Goal: Task Accomplishment & Management: Complete application form

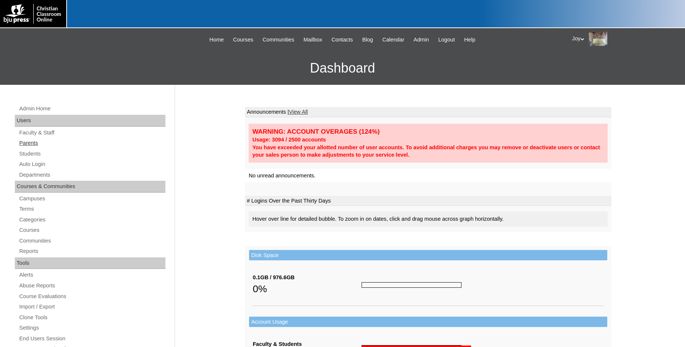
click at [32, 141] on link "Parents" at bounding box center [91, 142] width 147 height 9
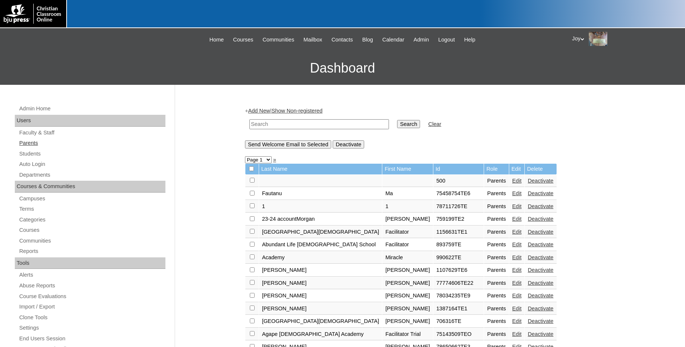
click at [30, 147] on link "Parents" at bounding box center [91, 142] width 147 height 9
paste input "77669798"
type input "77669798"
click at [397, 123] on input "Search" at bounding box center [408, 124] width 23 height 8
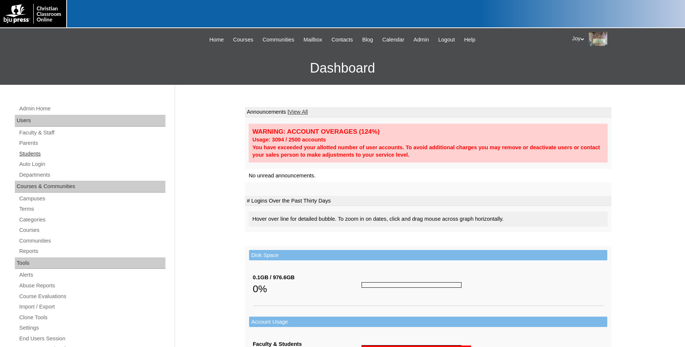
click at [33, 158] on link "Students" at bounding box center [91, 153] width 147 height 9
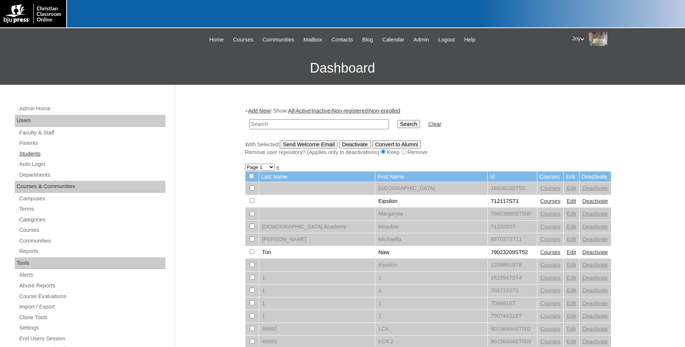
click at [41, 154] on link "Students" at bounding box center [91, 153] width 147 height 9
type input "77669798"
click at [403, 126] on input "Search" at bounding box center [408, 124] width 23 height 8
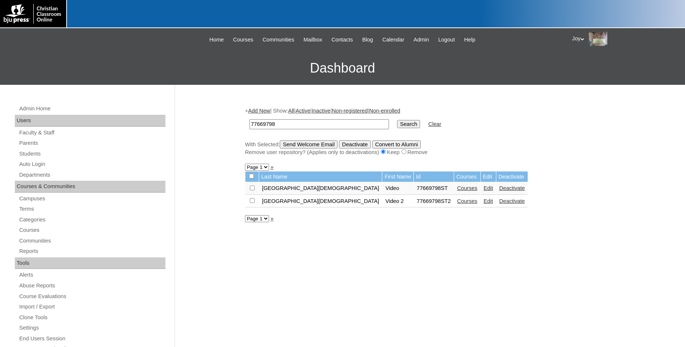
click at [267, 114] on link "Add New" at bounding box center [259, 111] width 22 height 6
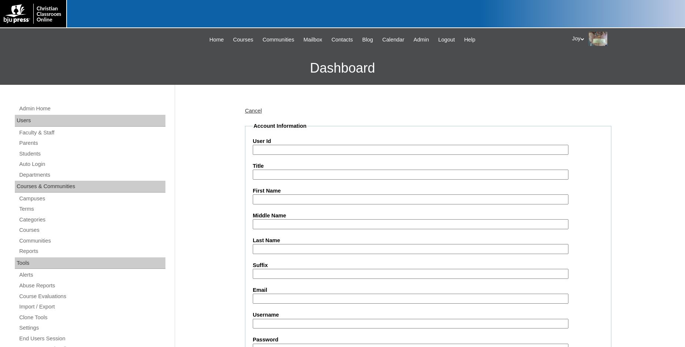
paste input "77669798"
type input "77669798ST3"
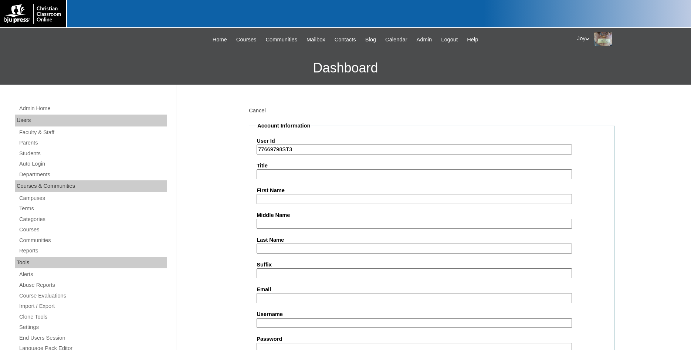
click at [273, 202] on input "First Name" at bounding box center [415, 199] width 316 height 10
type input "Anna Brooke"
click at [277, 247] on input "Last Name" at bounding box center [415, 249] width 316 height 10
type input "Hicks"
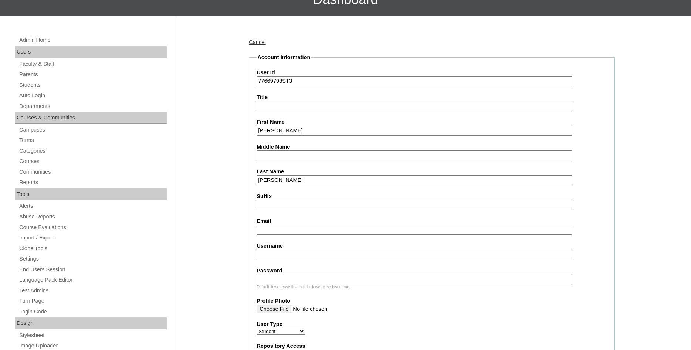
scroll to position [75, 0]
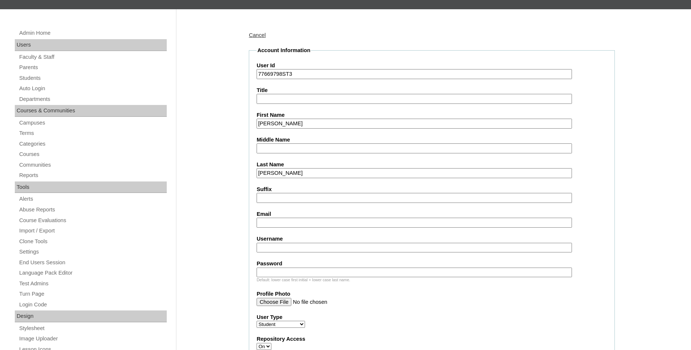
click at [318, 222] on input "Email" at bounding box center [415, 223] width 316 height 10
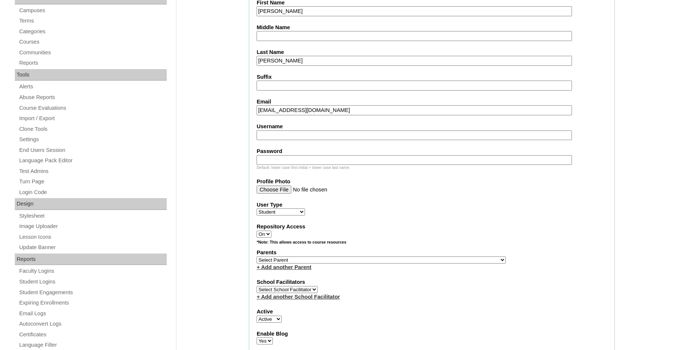
scroll to position [189, 0]
type input "pbamahicks@frontiernet.net"
click at [515, 241] on fieldset "Account Information User Id 77669798ST3 Title First Name Anna Brooke Middle Nam…" at bounding box center [432, 232] width 366 height 598
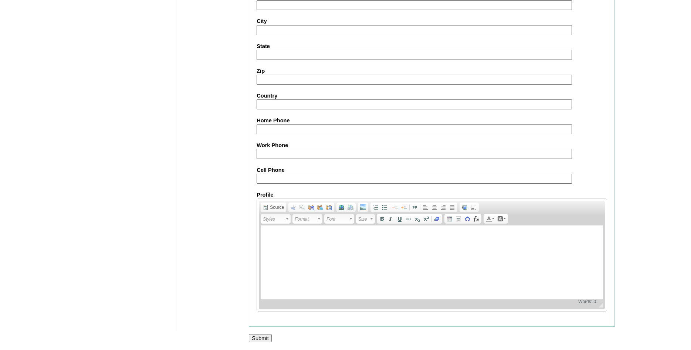
scroll to position [787, 0]
click at [259, 336] on input "Submit" at bounding box center [260, 338] width 23 height 8
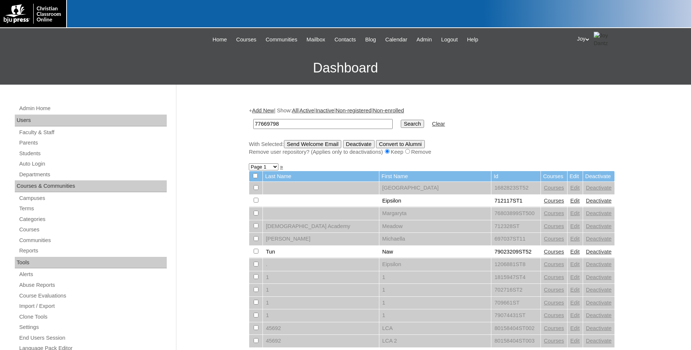
type input "77669798"
click at [401, 128] on input "Search" at bounding box center [412, 124] width 23 height 8
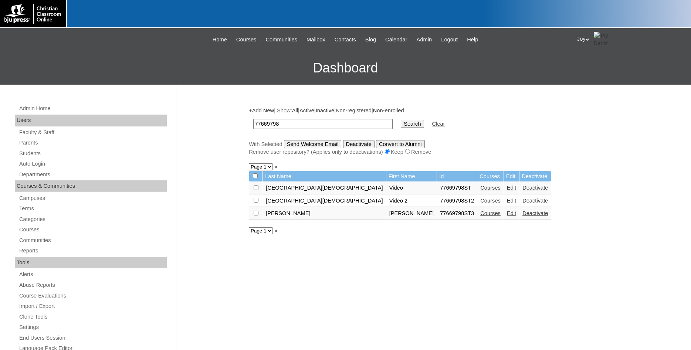
click at [481, 216] on link "Courses" at bounding box center [491, 214] width 20 height 6
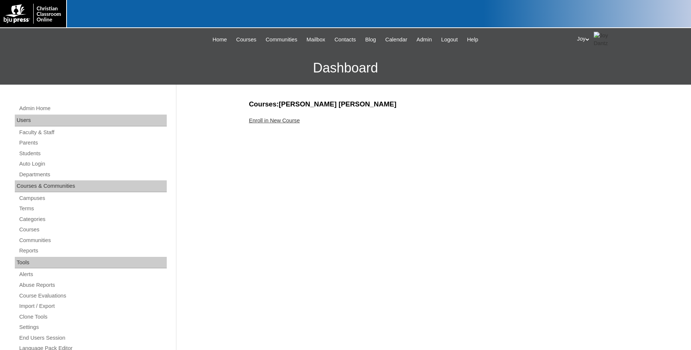
click at [263, 121] on link "Enroll in New Course" at bounding box center [274, 121] width 51 height 6
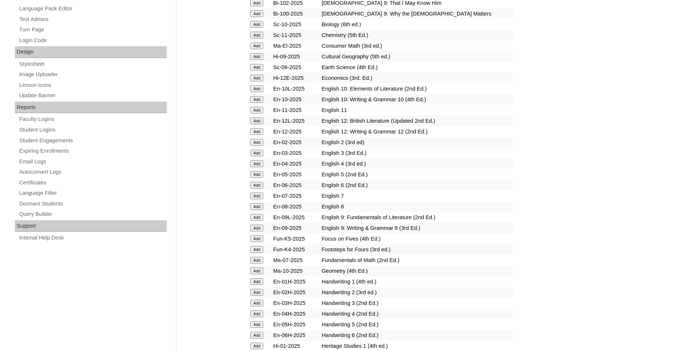
scroll to position [340, 0]
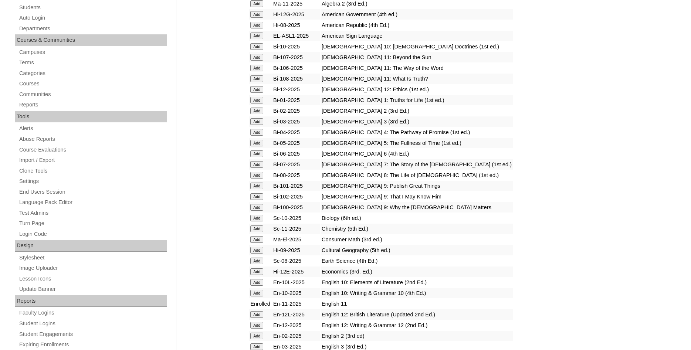
scroll to position [264, 0]
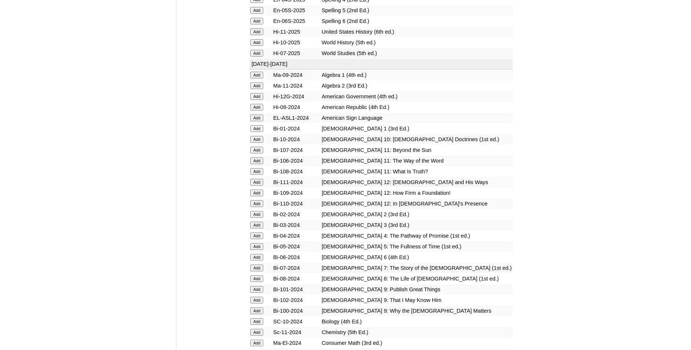
scroll to position [1057, 0]
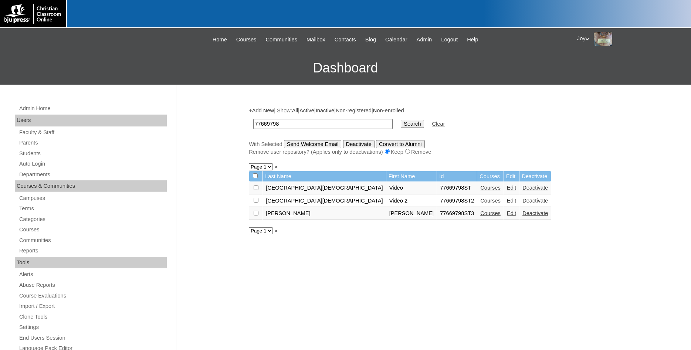
drag, startPoint x: 257, startPoint y: 108, endPoint x: 258, endPoint y: 111, distance: 3.7
click at [258, 110] on div "+ Add New | Show: All | Active | Inactive | Non-registered | Non-enrolled 77669…" at bounding box center [432, 131] width 366 height 49
click at [258, 111] on link "Add New" at bounding box center [263, 111] width 22 height 6
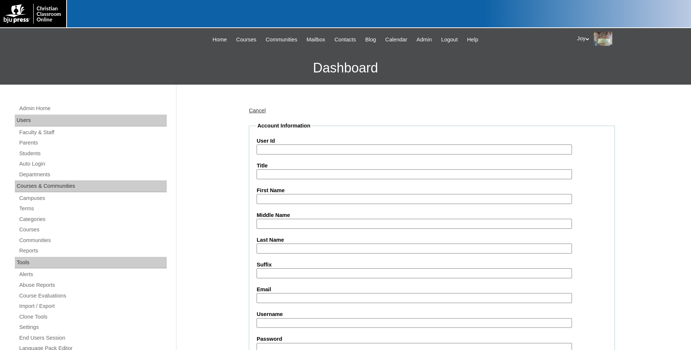
paste input "eliflock1"
type input "e"
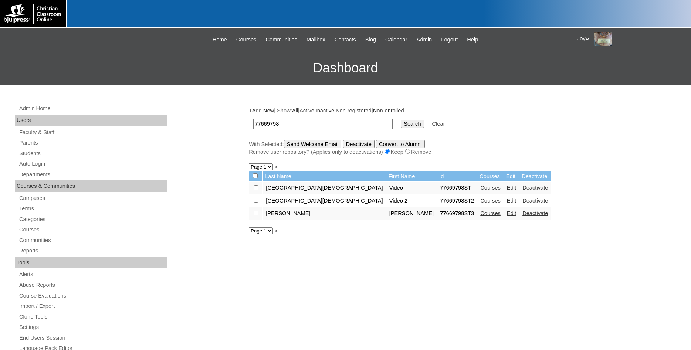
drag, startPoint x: 304, startPoint y: 122, endPoint x: 135, endPoint y: 113, distance: 169.3
click at [253, 119] on input "77669798" at bounding box center [322, 124] width 139 height 10
click at [401, 128] on input "Search" at bounding box center [412, 124] width 23 height 8
click at [275, 108] on div "+ Add New | Show: All | Active | Inactive | Non-registered | Non-enrolled 77669…" at bounding box center [432, 131] width 366 height 49
click at [274, 111] on link "Add New" at bounding box center [263, 111] width 22 height 6
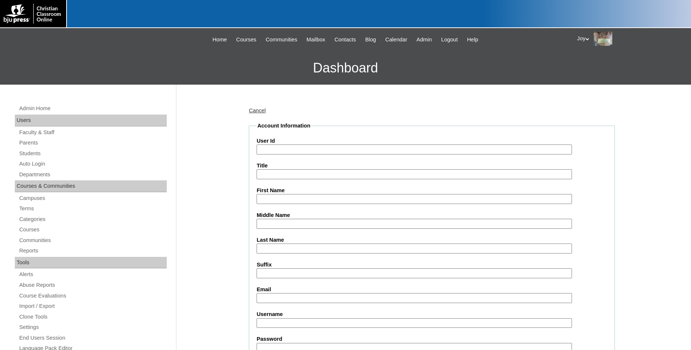
paste input "77669798"
type input "77669798ST4"
click at [284, 190] on label "First Name" at bounding box center [432, 191] width 351 height 8
click at [284, 194] on input "First Name" at bounding box center [415, 199] width 316 height 10
